Goal: Find specific page/section: Find specific page/section

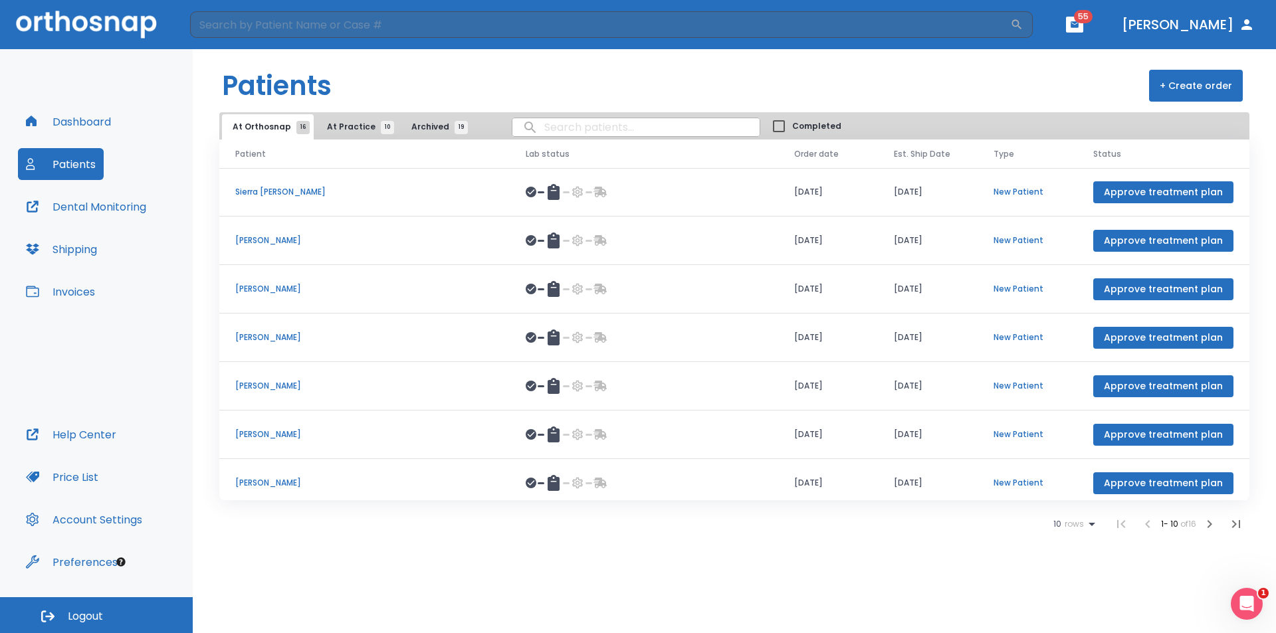
click at [544, 122] on input "search" at bounding box center [635, 127] width 247 height 26
type input "[PERSON_NAME]"
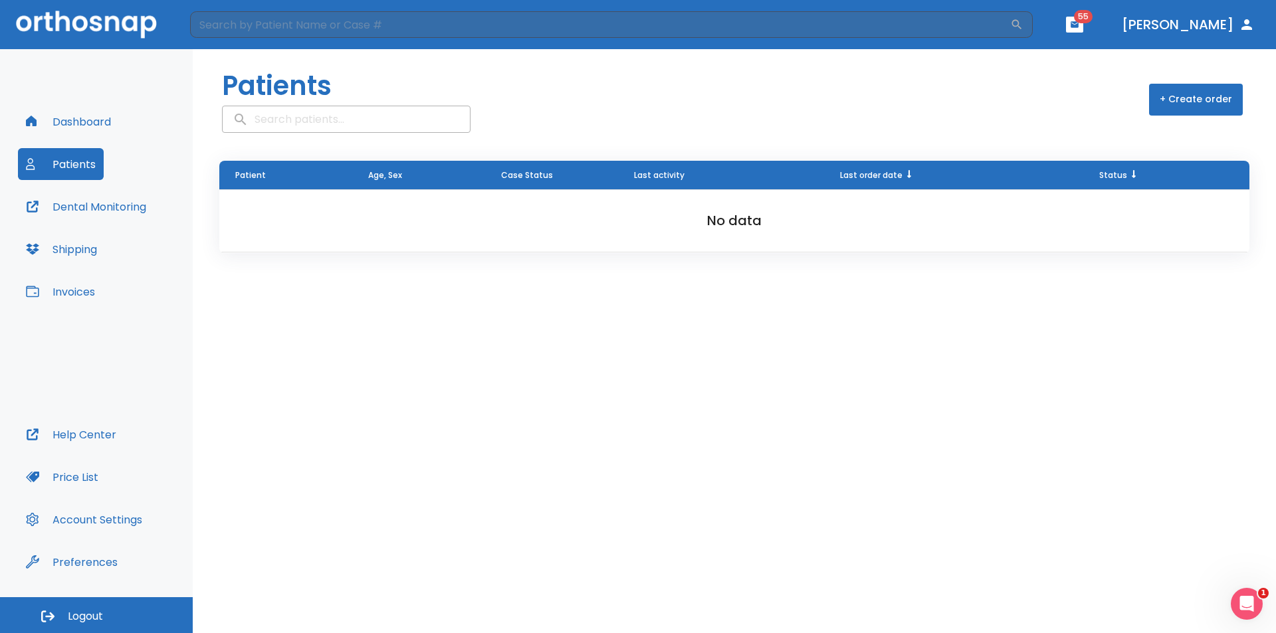
type input "[PERSON_NAME]"
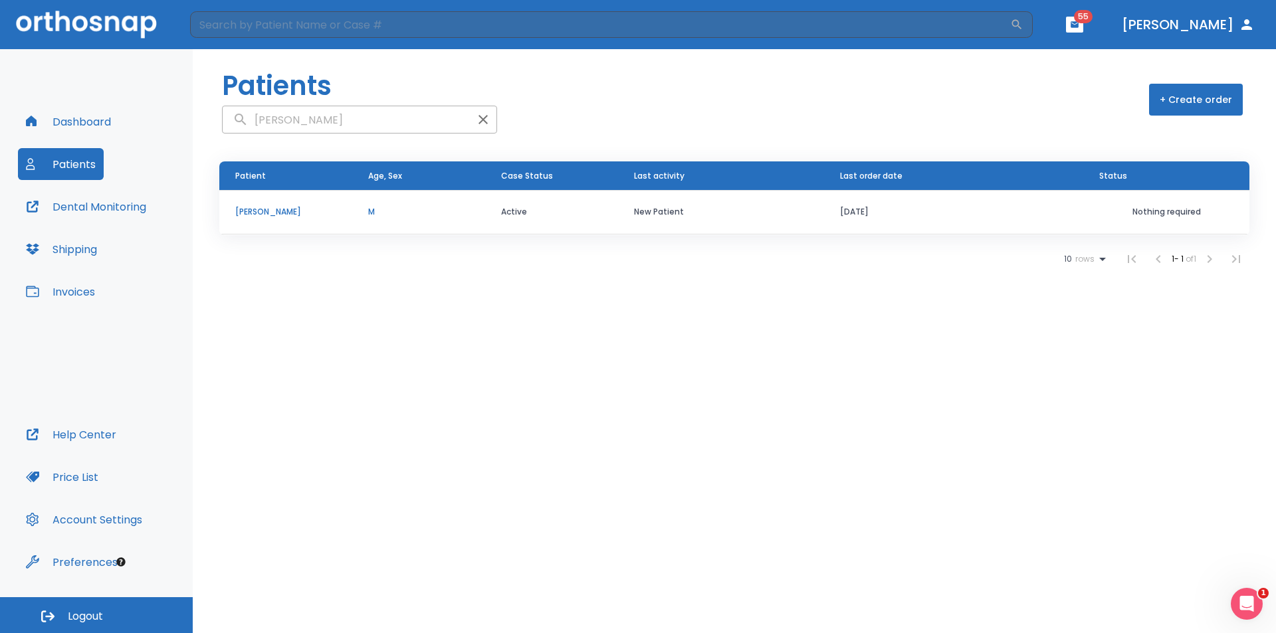
click at [276, 215] on p "[PERSON_NAME]" at bounding box center [285, 212] width 101 height 12
